Goal: Information Seeking & Learning: Learn about a topic

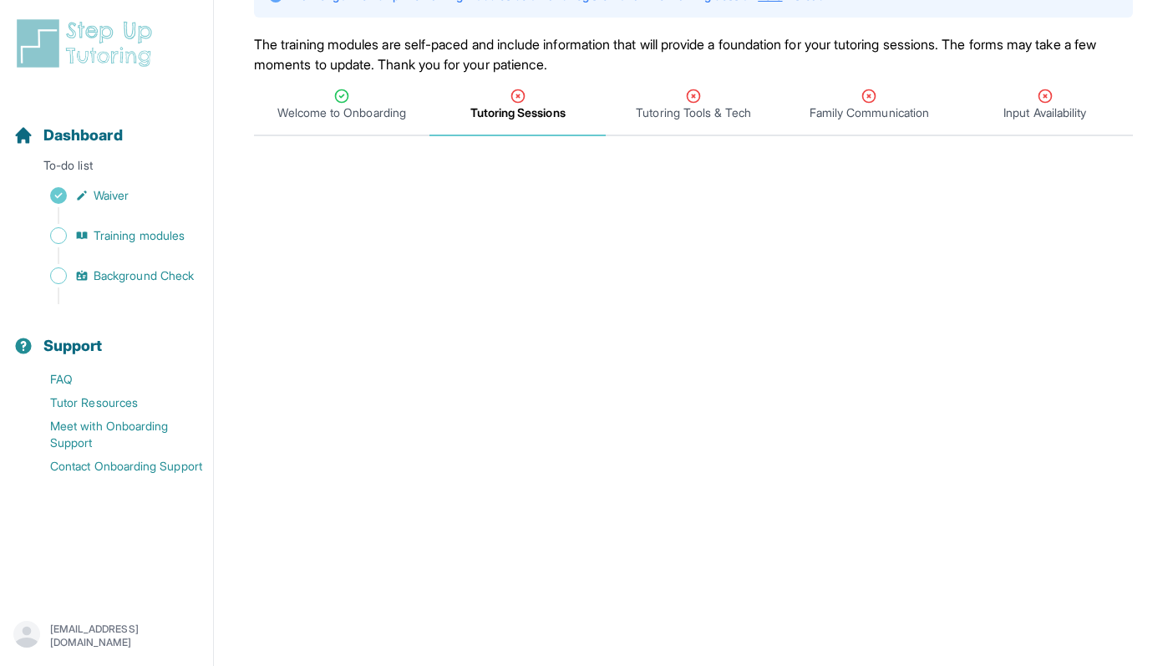
scroll to position [152, 0]
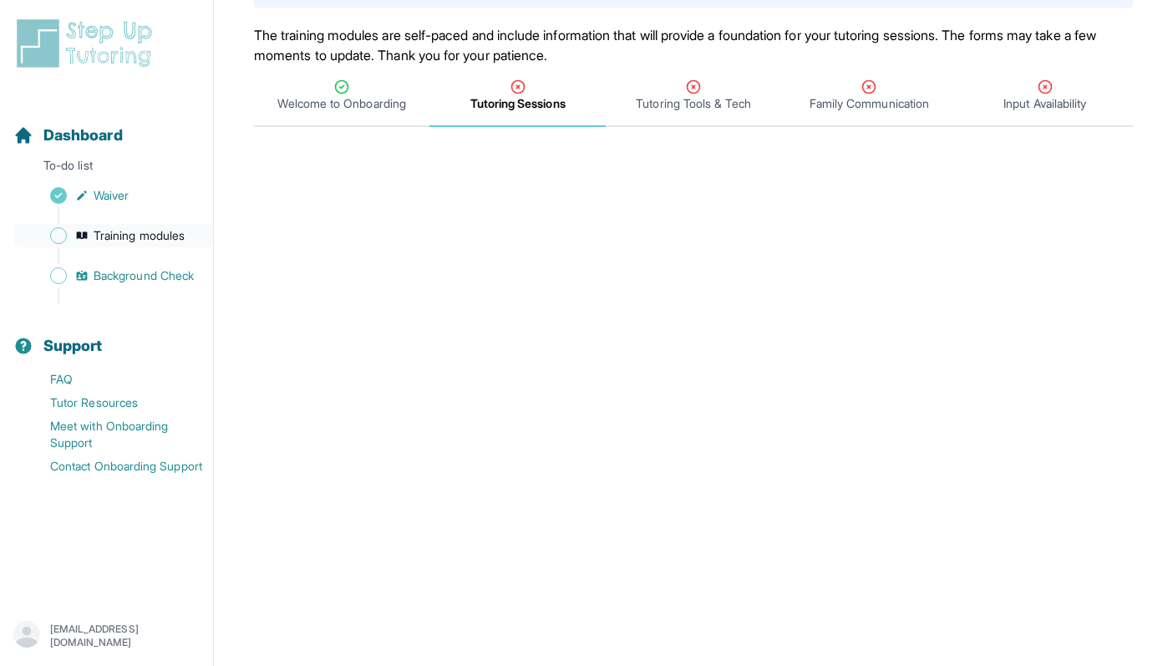
click at [168, 238] on span "Training modules" at bounding box center [139, 235] width 91 height 17
click at [148, 236] on span "Training modules" at bounding box center [139, 235] width 91 height 17
click at [896, 95] on span "Family Communication" at bounding box center [868, 103] width 119 height 17
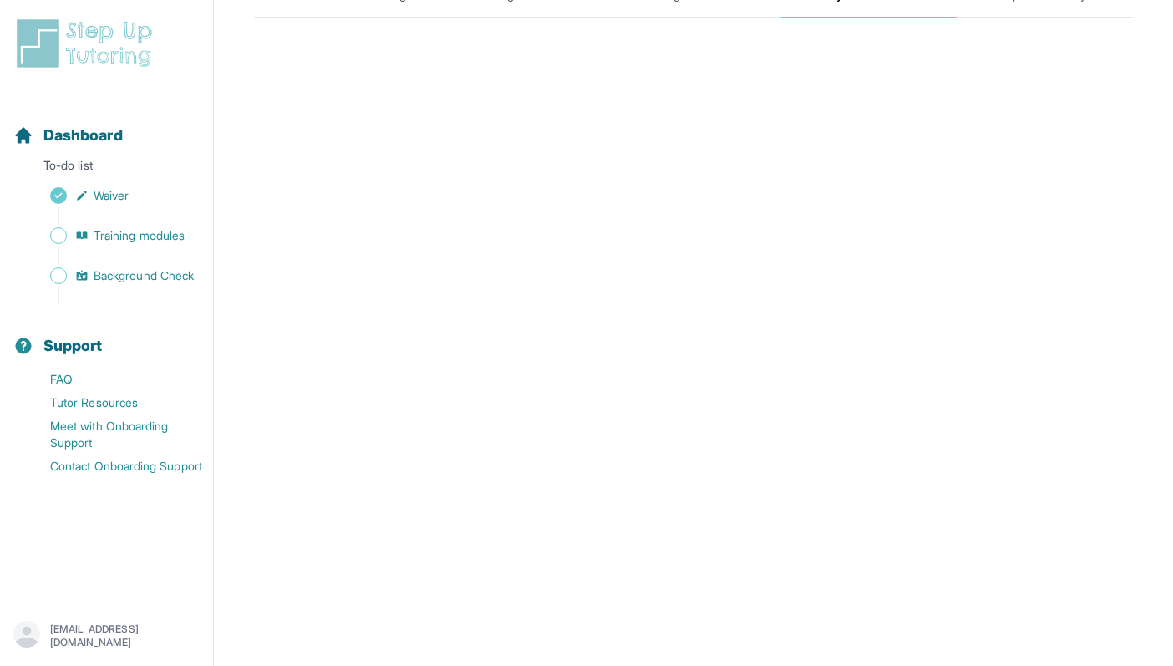
scroll to position [0, 0]
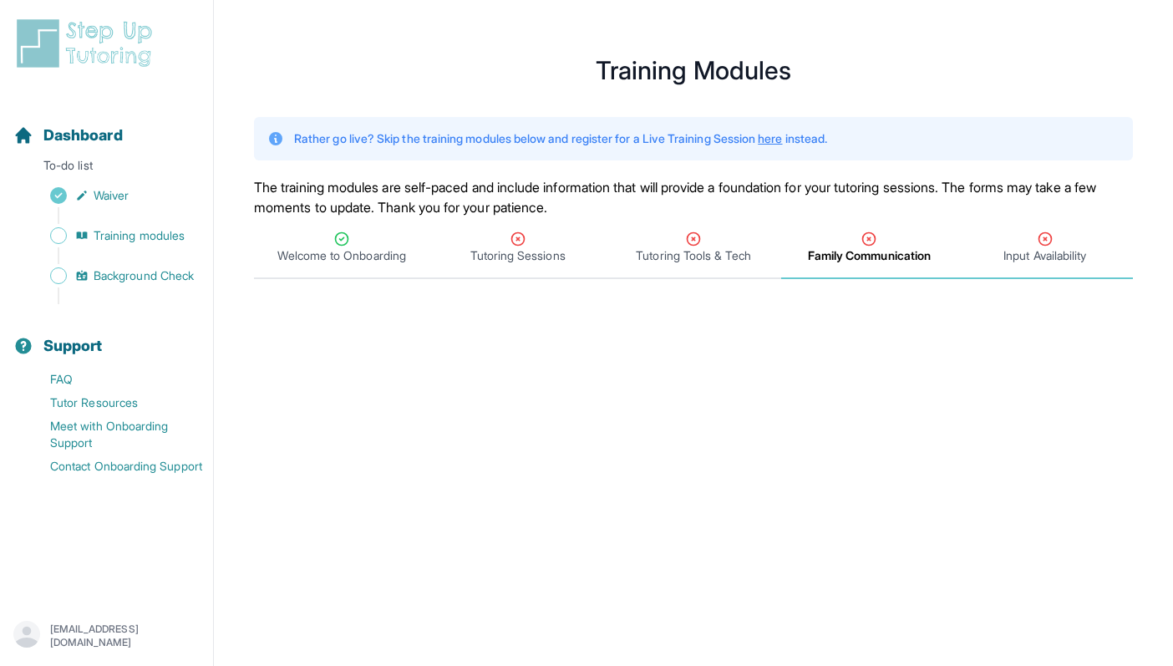
click at [1051, 254] on span "Input Availability" at bounding box center [1044, 255] width 83 height 17
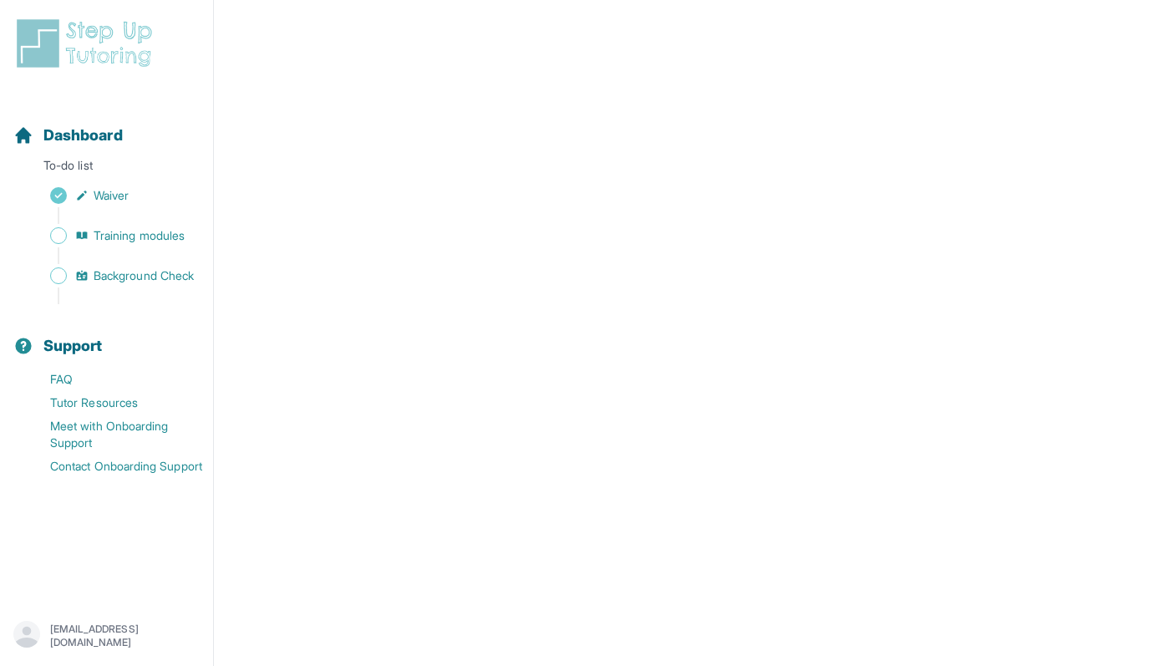
scroll to position [402, 0]
click at [114, 277] on span "Background Check" at bounding box center [144, 275] width 100 height 17
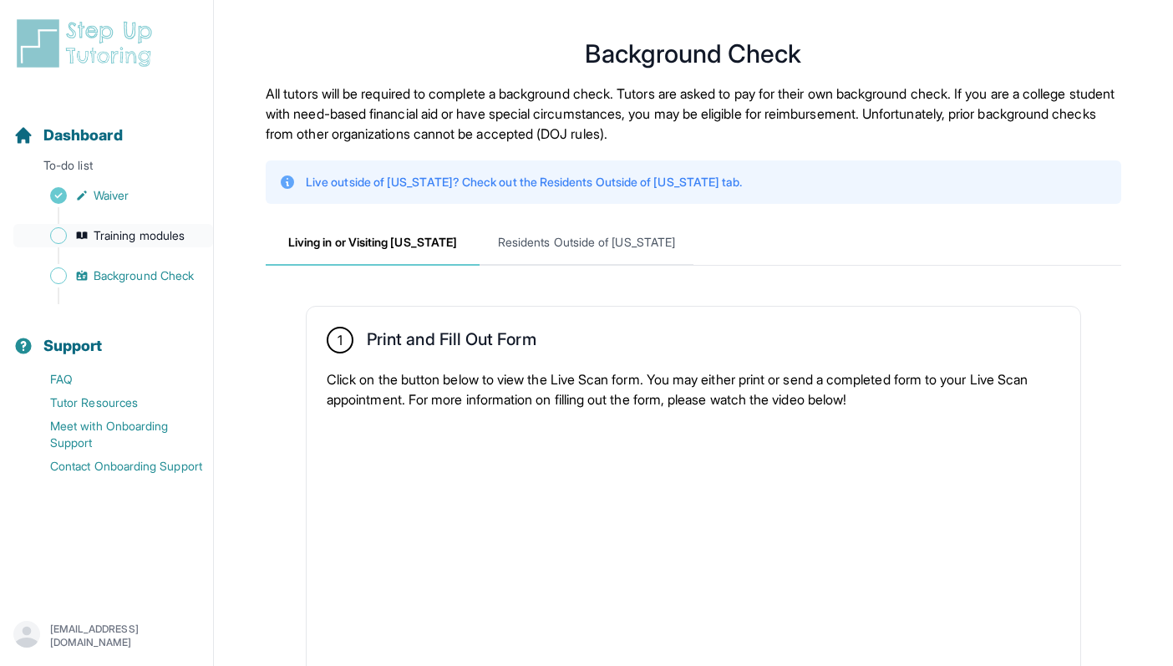
click at [140, 241] on span "Training modules" at bounding box center [139, 235] width 91 height 17
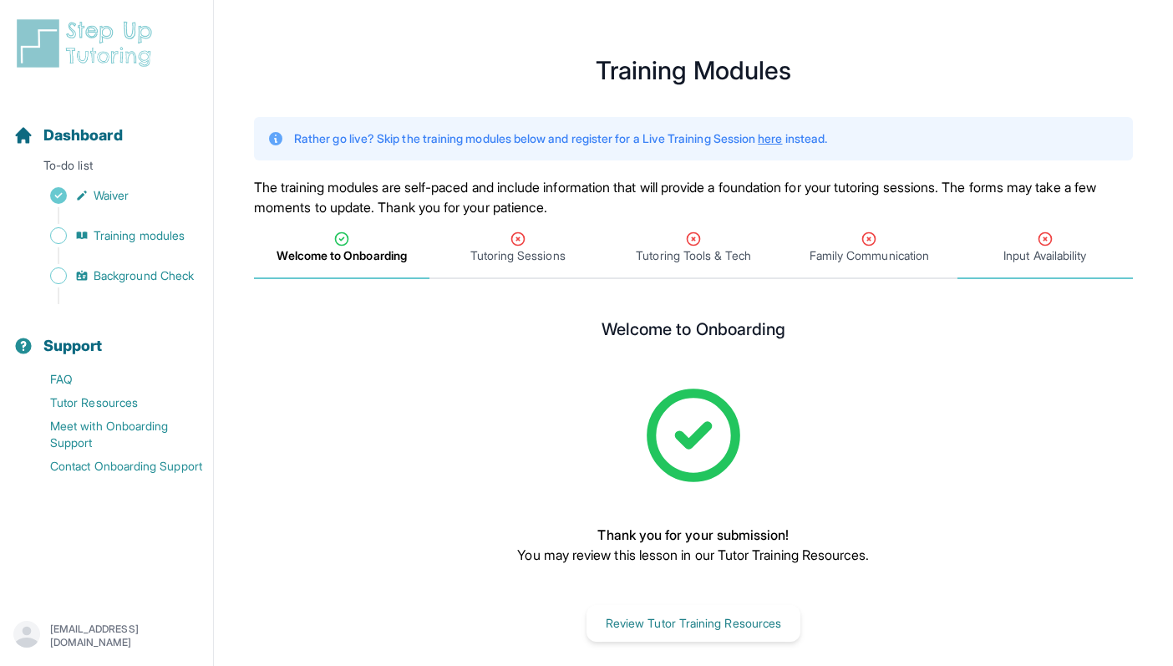
click at [1038, 267] on span "Input Availability" at bounding box center [1044, 248] width 175 height 62
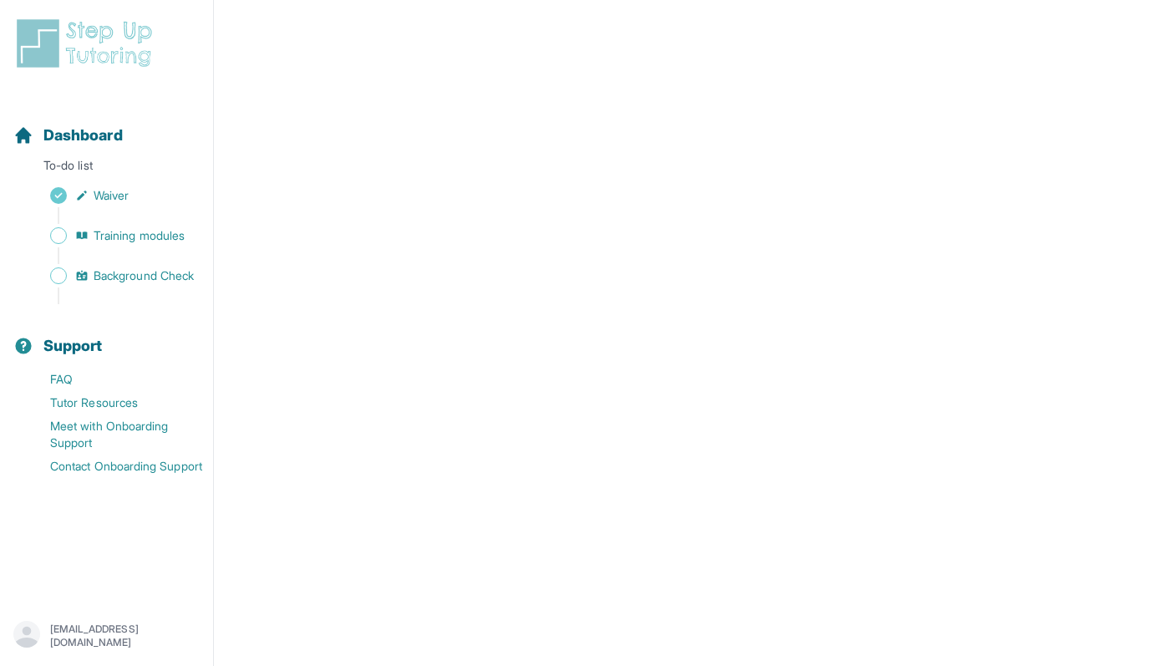
scroll to position [594, 0]
